Goal: Information Seeking & Learning: Understand process/instructions

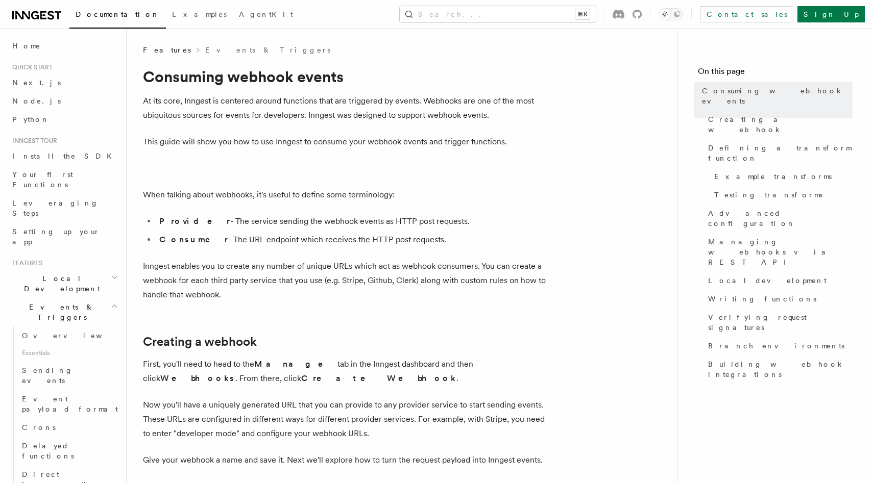
drag, startPoint x: 205, startPoint y: 223, endPoint x: 522, endPoint y: 223, distance: 316.5
click at [522, 223] on li "Provider - The service sending the webhook events as HTTP post requests." at bounding box center [353, 221] width 395 height 14
drag, startPoint x: 511, startPoint y: 224, endPoint x: 142, endPoint y: 101, distance: 388.8
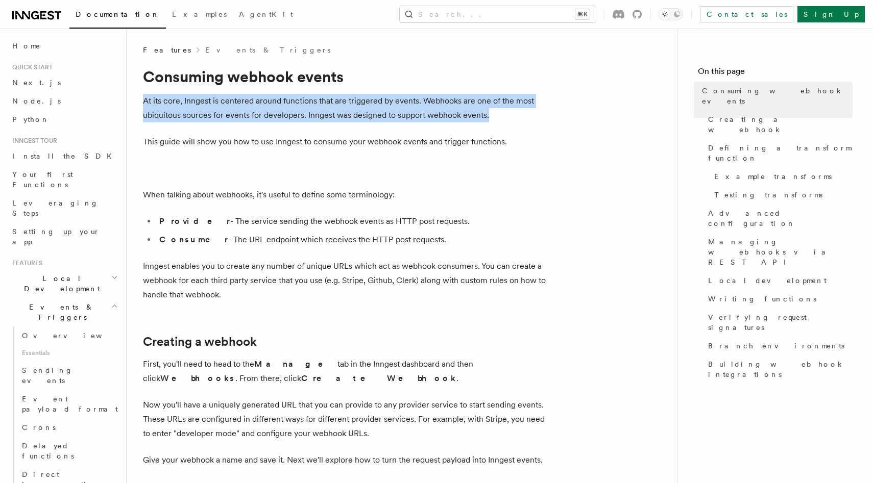
drag, startPoint x: 144, startPoint y: 101, endPoint x: 535, endPoint y: 115, distance: 390.8
click at [535, 115] on p "At its core, Inngest is centered around functions that are triggered by events.…" at bounding box center [347, 108] width 408 height 29
drag, startPoint x: 459, startPoint y: 114, endPoint x: 143, endPoint y: 99, distance: 316.4
click at [143, 99] on p "At its core, Inngest is centered around functions that are triggered by events.…" at bounding box center [347, 108] width 408 height 29
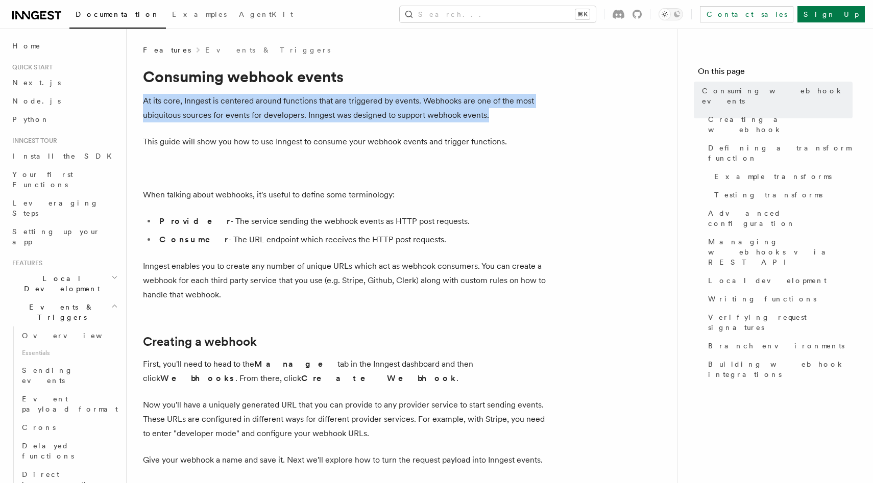
click at [143, 99] on p "At its core, Inngest is centered around functions that are triggered by events.…" at bounding box center [347, 108] width 408 height 29
drag, startPoint x: 143, startPoint y: 100, endPoint x: 537, endPoint y: 120, distance: 394.1
click at [537, 120] on p "At its core, Inngest is centered around functions that are triggered by events.…" at bounding box center [347, 108] width 408 height 29
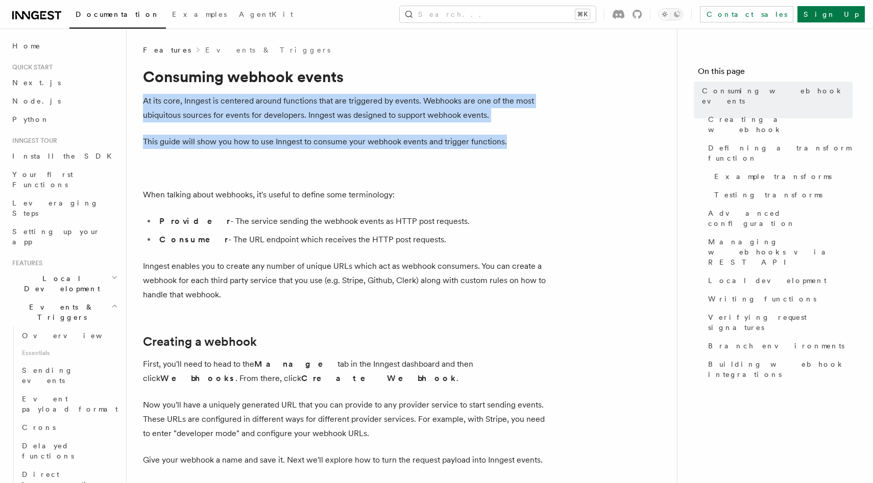
drag, startPoint x: 544, startPoint y: 150, endPoint x: 144, endPoint y: 101, distance: 403.3
click at [144, 101] on p "At its core, Inngest is centered around functions that are triggered by events.…" at bounding box center [347, 108] width 408 height 29
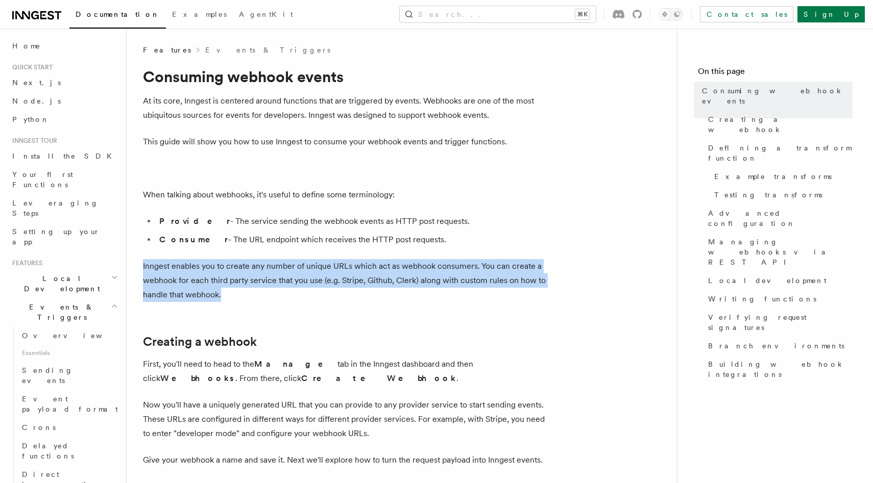
drag, startPoint x: 143, startPoint y: 265, endPoint x: 406, endPoint y: 289, distance: 264.0
click at [406, 289] on p "Inngest enables you to create any number of unique URLs which act as webhook co…" at bounding box center [347, 280] width 408 height 43
drag, startPoint x: 430, startPoint y: 289, endPoint x: 143, endPoint y: 265, distance: 288.0
click at [143, 265] on p "Inngest enables you to create any number of unique URLs which act as webhook co…" at bounding box center [347, 280] width 408 height 43
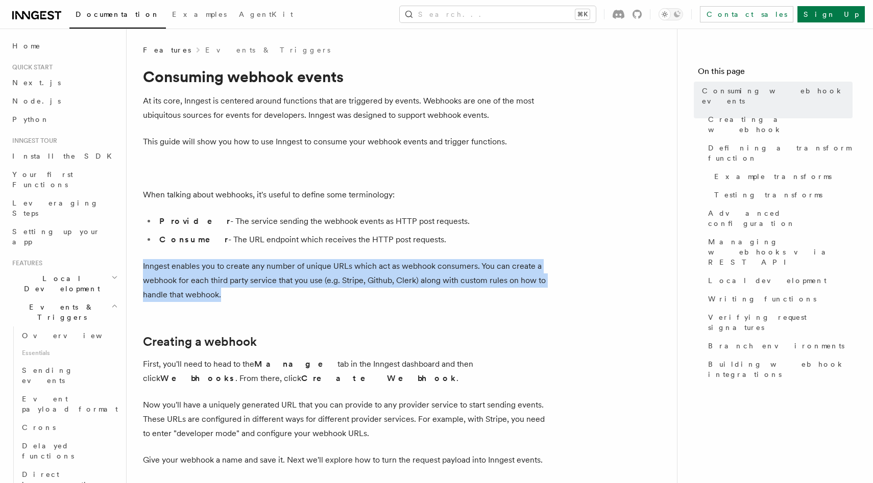
click at [143, 265] on p "Inngest enables you to create any number of unique URLs which act as webhook co…" at bounding box center [347, 280] width 408 height 43
drag, startPoint x: 143, startPoint y: 265, endPoint x: 385, endPoint y: 297, distance: 243.6
click at [385, 297] on p "Inngest enables you to create any number of unique URLs which act as webhook co…" at bounding box center [347, 280] width 408 height 43
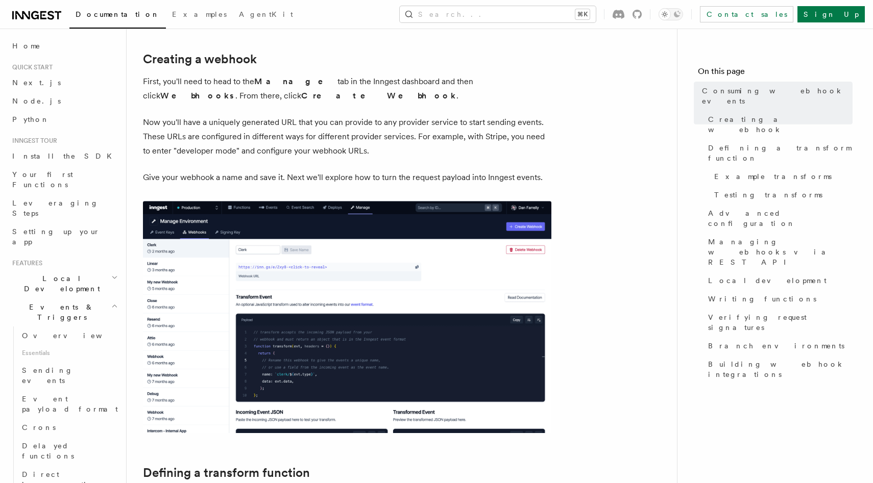
scroll to position [288, 0]
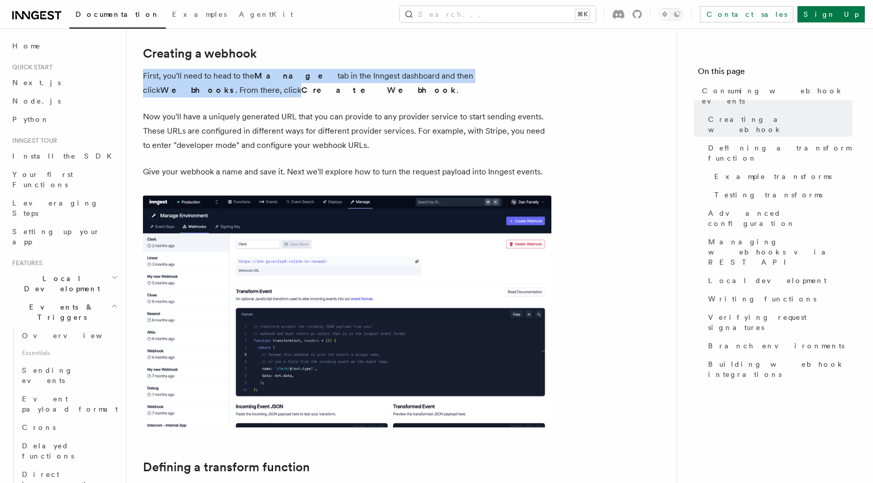
drag, startPoint x: 546, startPoint y: 76, endPoint x: 143, endPoint y: 77, distance: 402.8
click at [143, 77] on p "First, you'll need to head to the Manage tab in the Inngest dashboard and then …" at bounding box center [347, 83] width 408 height 29
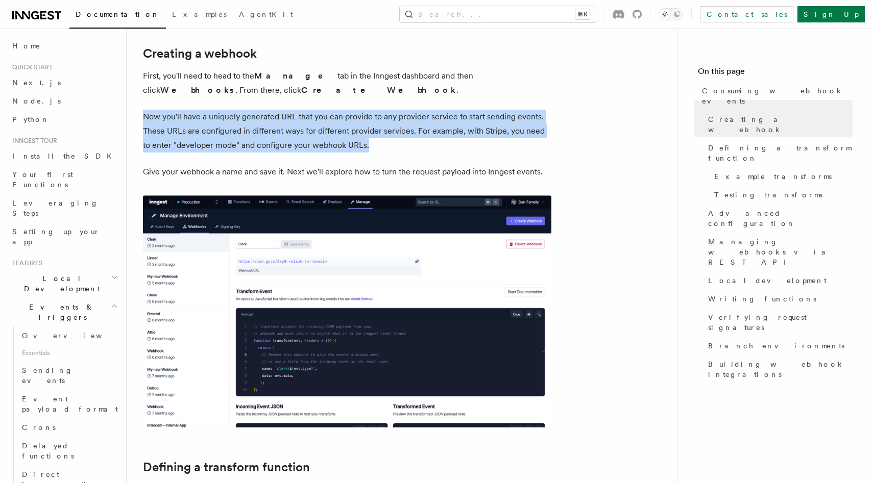
drag, startPoint x: 144, startPoint y: 118, endPoint x: 405, endPoint y: 147, distance: 261.9
click at [405, 147] on p "Now you'll have a uniquely generated URL that you can provide to any provider s…" at bounding box center [347, 131] width 408 height 43
drag, startPoint x: 445, startPoint y: 145, endPoint x: 146, endPoint y: 117, distance: 300.4
click at [146, 117] on p "Now you'll have a uniquely generated URL that you can provide to any provider s…" at bounding box center [347, 131] width 408 height 43
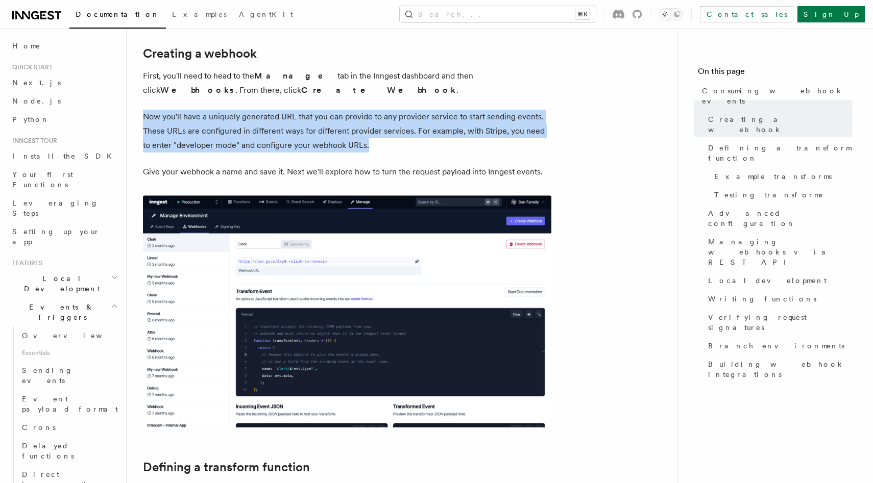
click at [144, 116] on p "Now you'll have a uniquely generated URL that you can provide to any provider s…" at bounding box center [347, 131] width 408 height 43
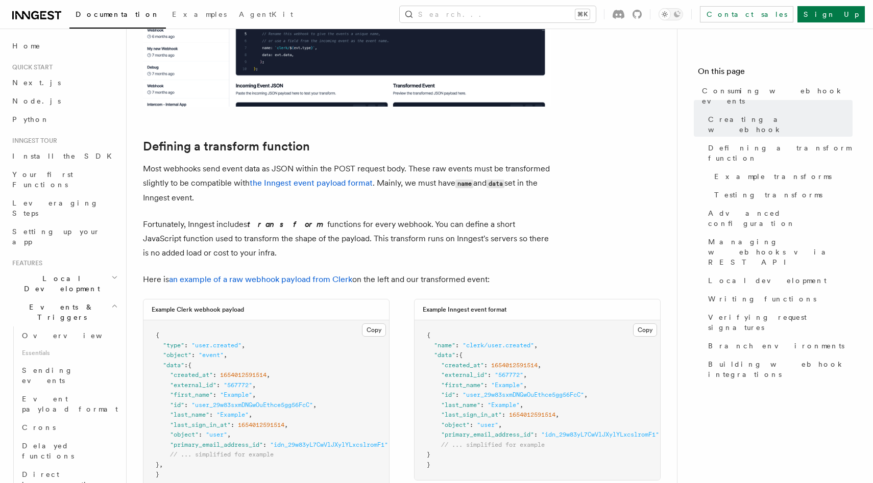
scroll to position [612, 0]
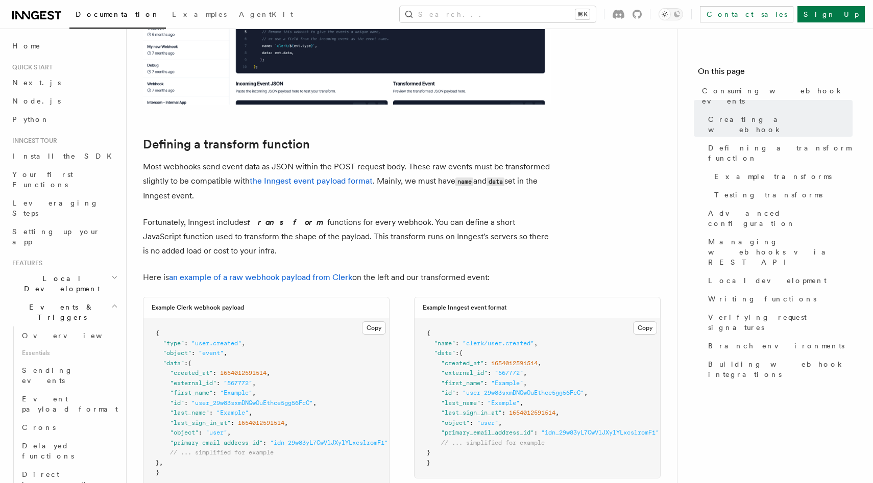
drag, startPoint x: 143, startPoint y: 166, endPoint x: 506, endPoint y: 195, distance: 364.1
click at [506, 195] on p "Most webhooks send event data as JSON within the POST request body. These raw e…" at bounding box center [347, 181] width 408 height 43
drag, startPoint x: 526, startPoint y: 195, endPoint x: 145, endPoint y: 167, distance: 381.9
click at [145, 167] on p "Most webhooks send event data as JSON within the POST request body. These raw e…" at bounding box center [347, 181] width 408 height 43
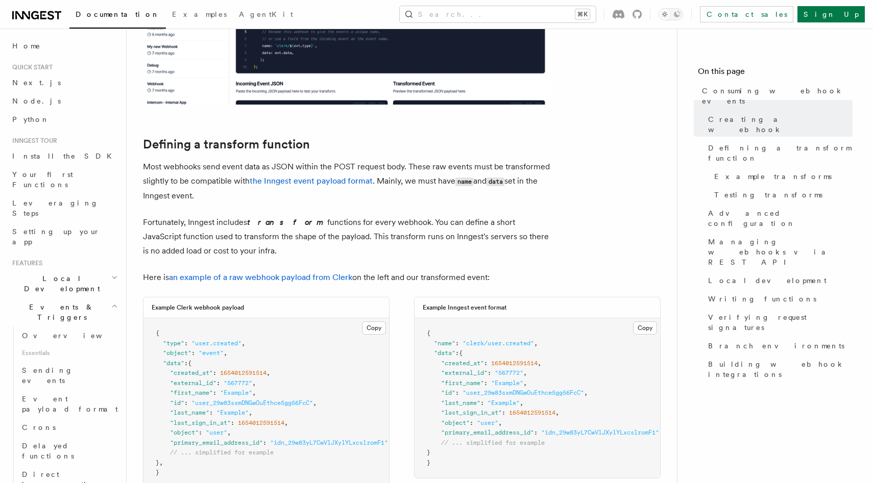
click at [145, 167] on p "Most webhooks send event data as JSON within the POST request body. These raw e…" at bounding box center [347, 181] width 408 height 43
drag, startPoint x: 144, startPoint y: 166, endPoint x: 378, endPoint y: 249, distance: 248.5
click at [378, 249] on p "Fortunately, Inngest includes transform functions for every webhook. You can de…" at bounding box center [347, 236] width 408 height 43
drag, startPoint x: 407, startPoint y: 249, endPoint x: 143, endPoint y: 166, distance: 276.6
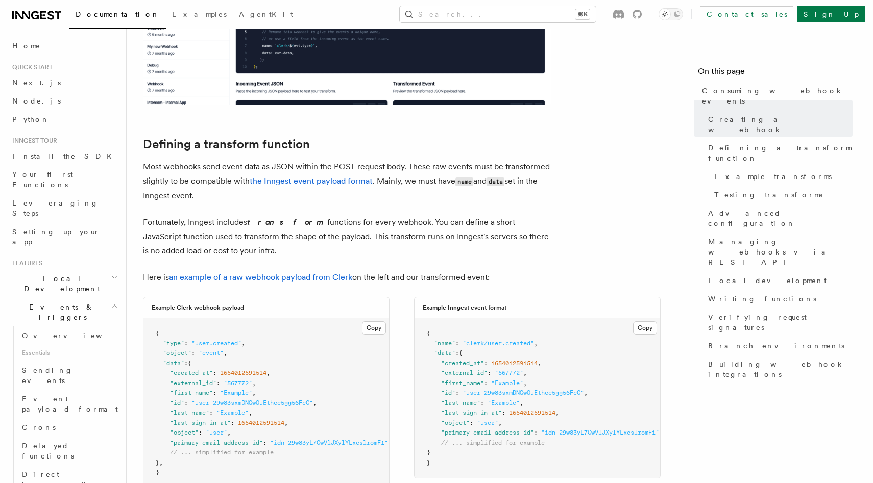
click at [143, 166] on p "Most webhooks send event data as JSON within the POST request body. These raw e…" at bounding box center [347, 181] width 408 height 43
